Goal: Information Seeking & Learning: Understand process/instructions

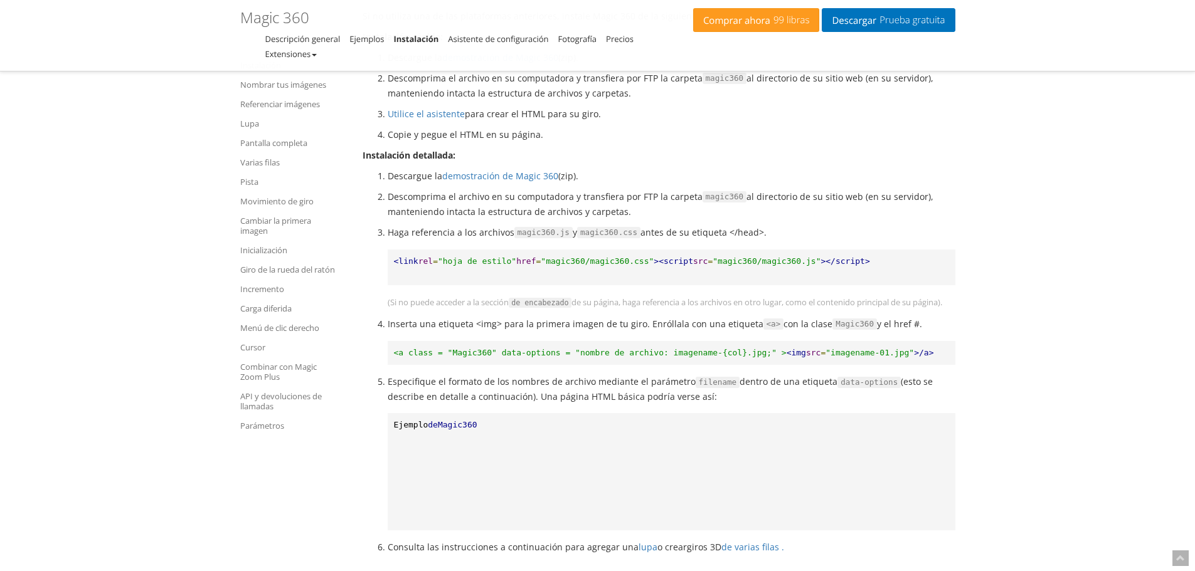
scroll to position [611, 0]
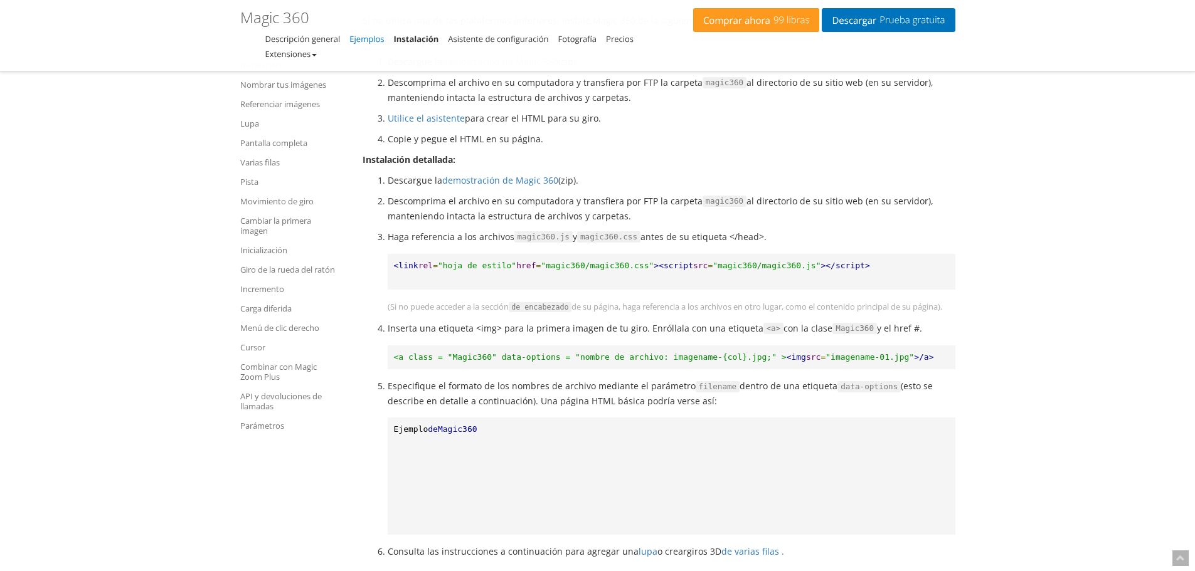
click at [369, 37] on font "Ejemplos" at bounding box center [366, 38] width 34 height 11
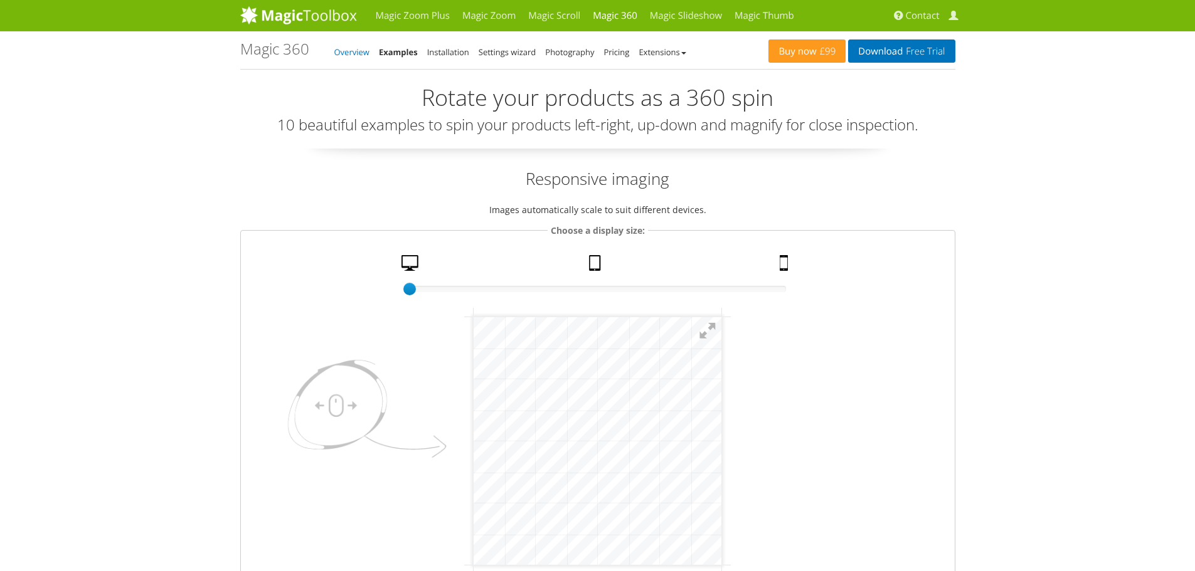
click at [363, 53] on link "Overview" at bounding box center [351, 51] width 35 height 11
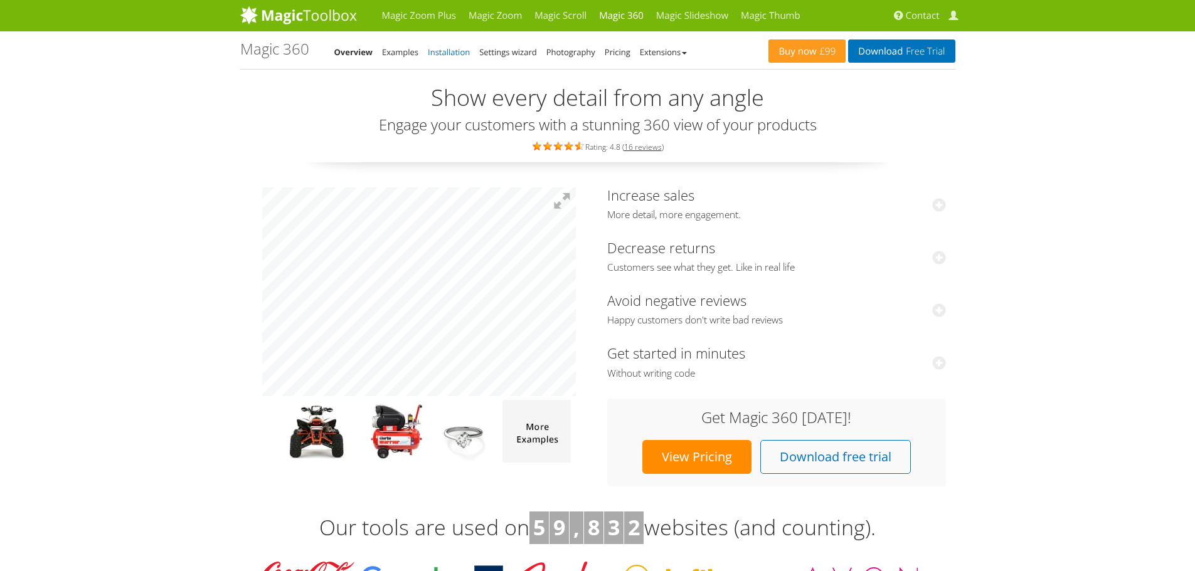
click at [440, 50] on link "Installation" at bounding box center [449, 51] width 42 height 11
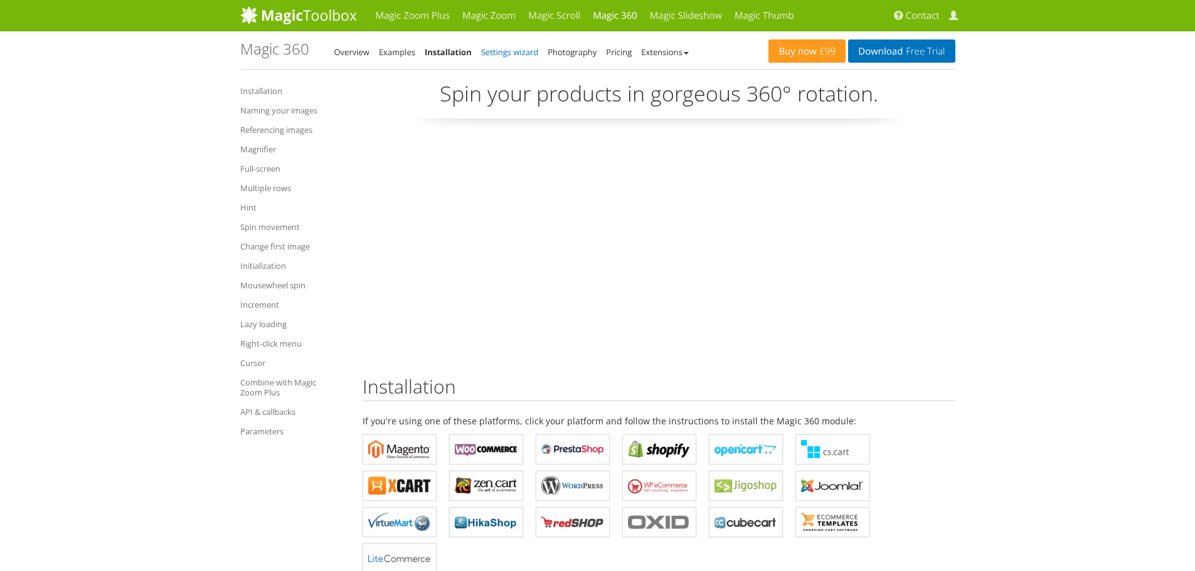
click at [519, 54] on link "Settings wizard" at bounding box center [510, 51] width 58 height 11
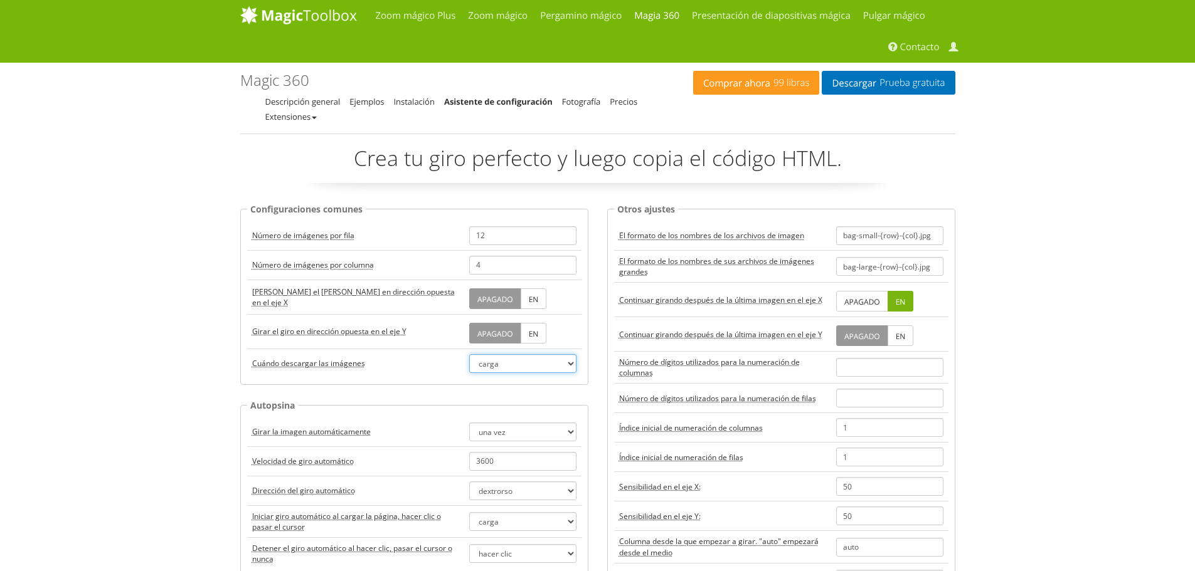
click at [575, 364] on select "carga hacer clic flotar" at bounding box center [522, 363] width 107 height 19
click at [587, 100] on font "Fotografía" at bounding box center [581, 101] width 38 height 11
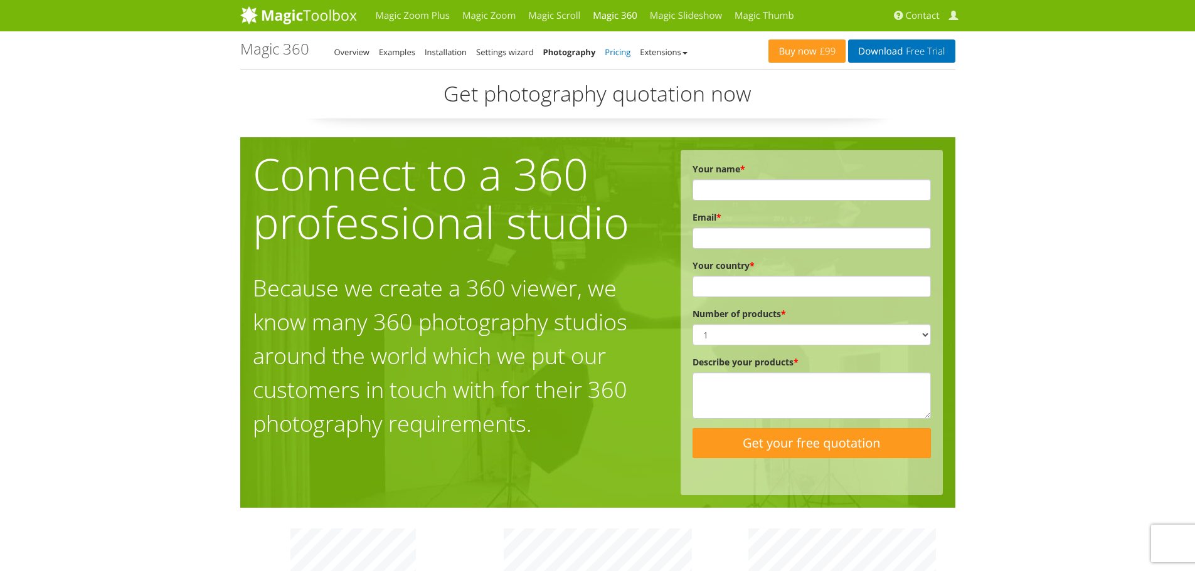
click at [615, 57] on link "Pricing" at bounding box center [618, 51] width 26 height 11
